Goal: Find specific page/section: Find specific page/section

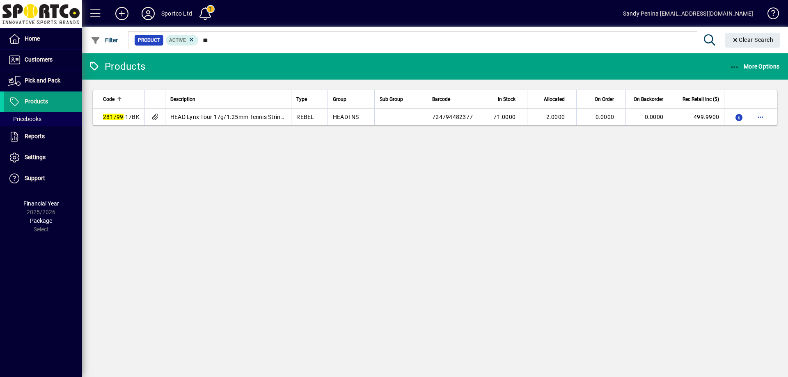
type input "*"
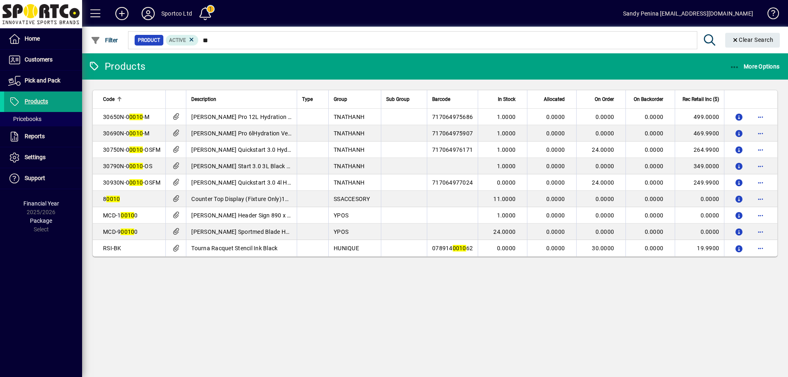
type input "*"
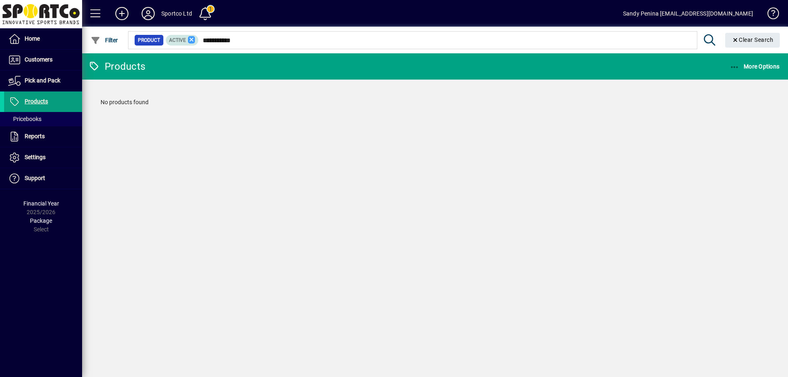
click at [192, 41] on icon at bounding box center [191, 39] width 7 height 7
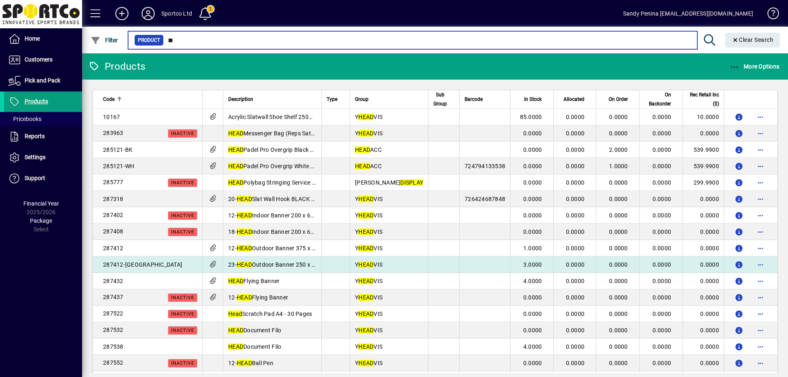
type input "*"
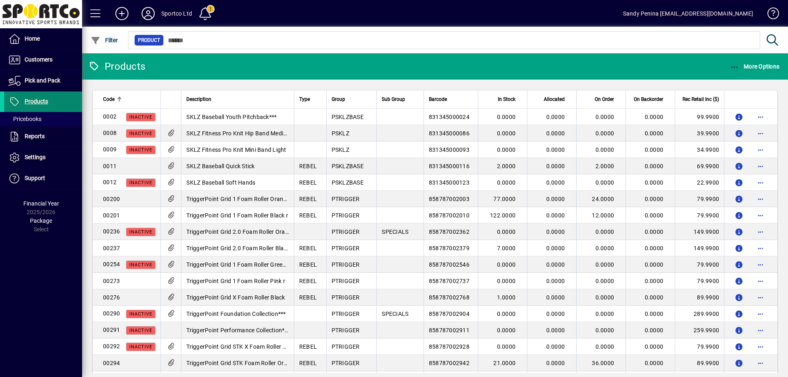
click at [47, 99] on span "Products" at bounding box center [36, 101] width 23 height 7
